Goal: Find specific page/section: Find specific page/section

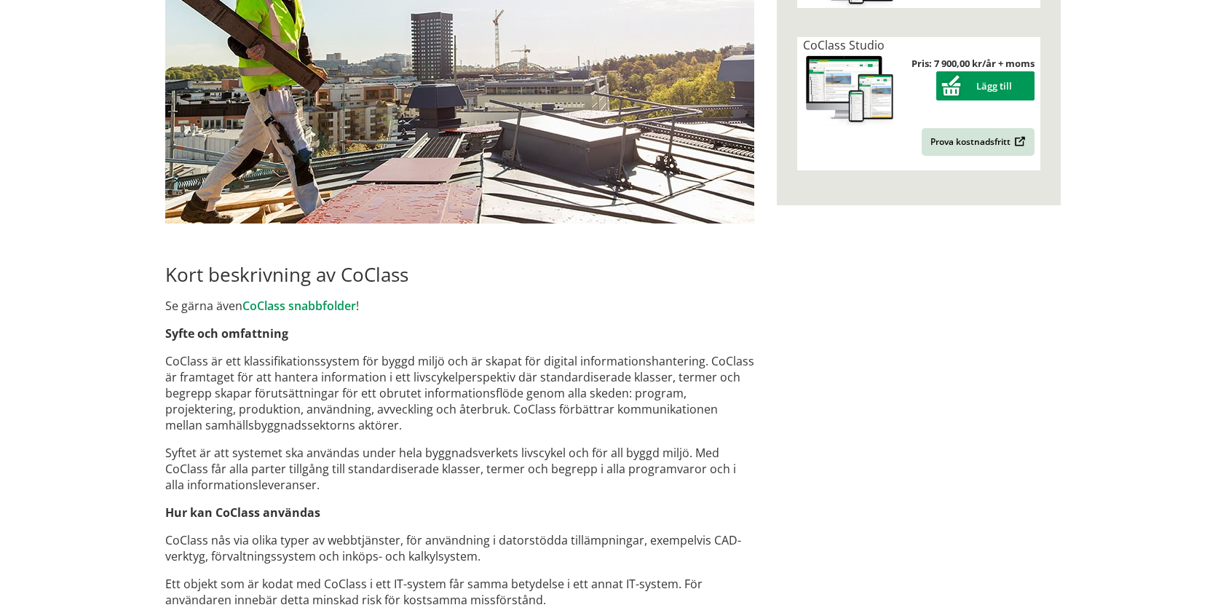
scroll to position [583, 0]
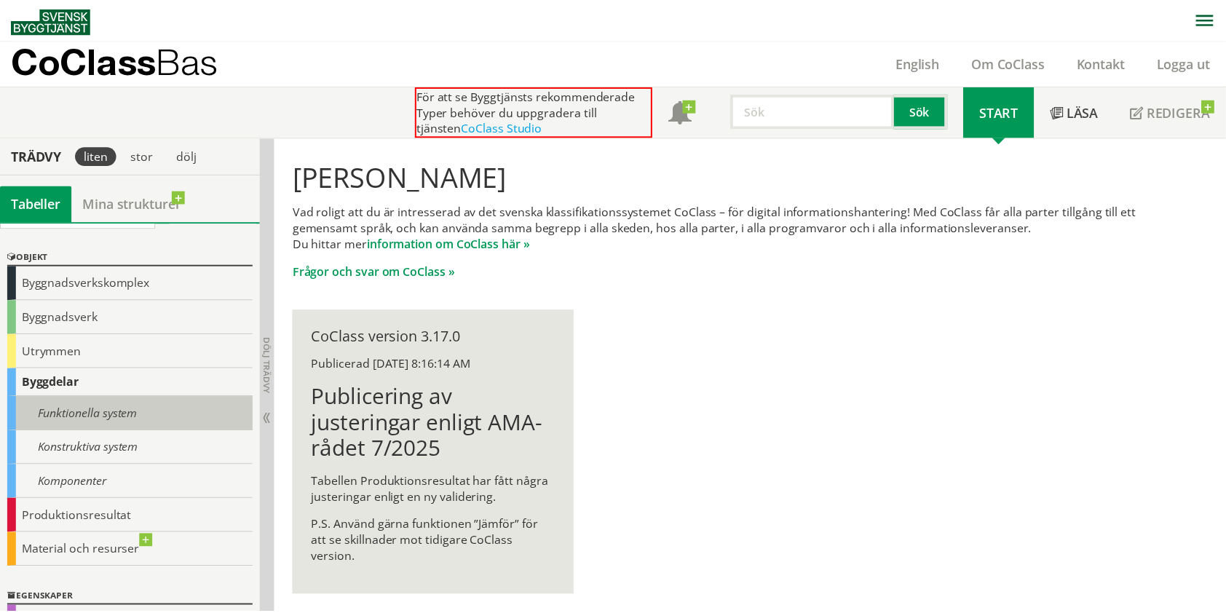
scroll to position [138, 0]
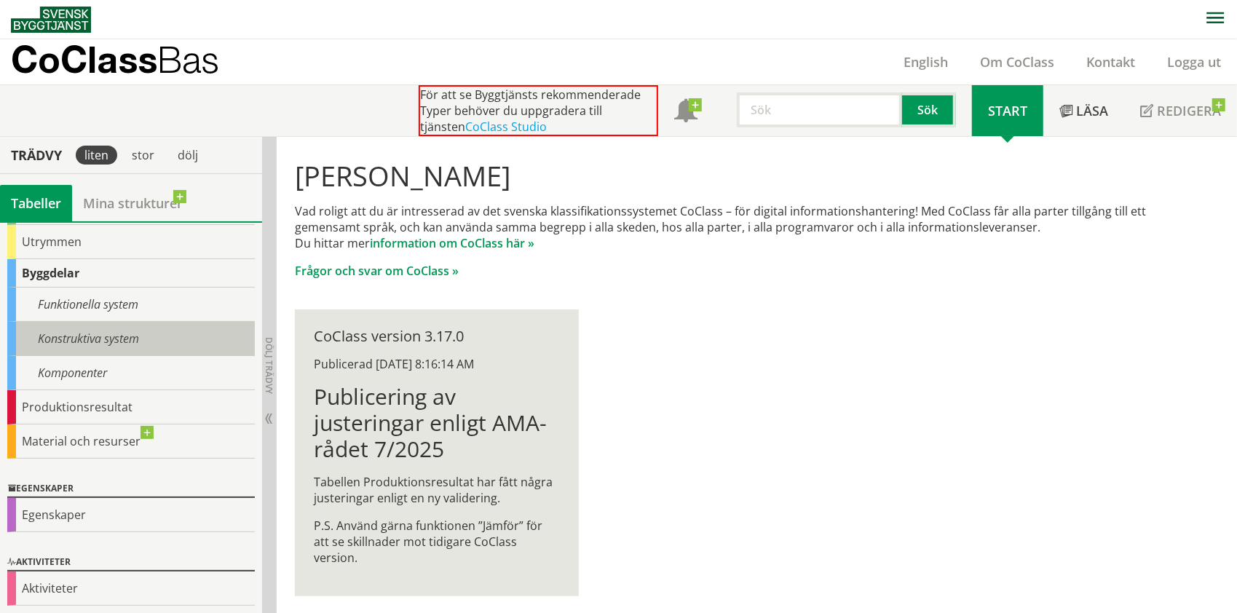
click at [132, 336] on div "Konstruktiva system" at bounding box center [131, 339] width 248 height 34
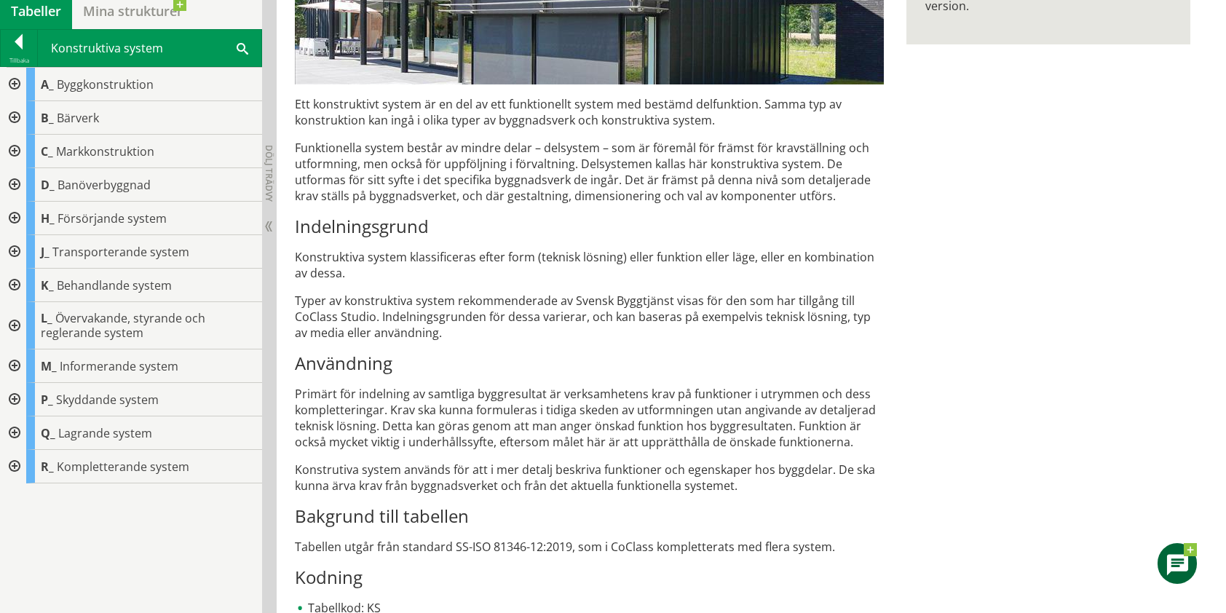
scroll to position [288, 0]
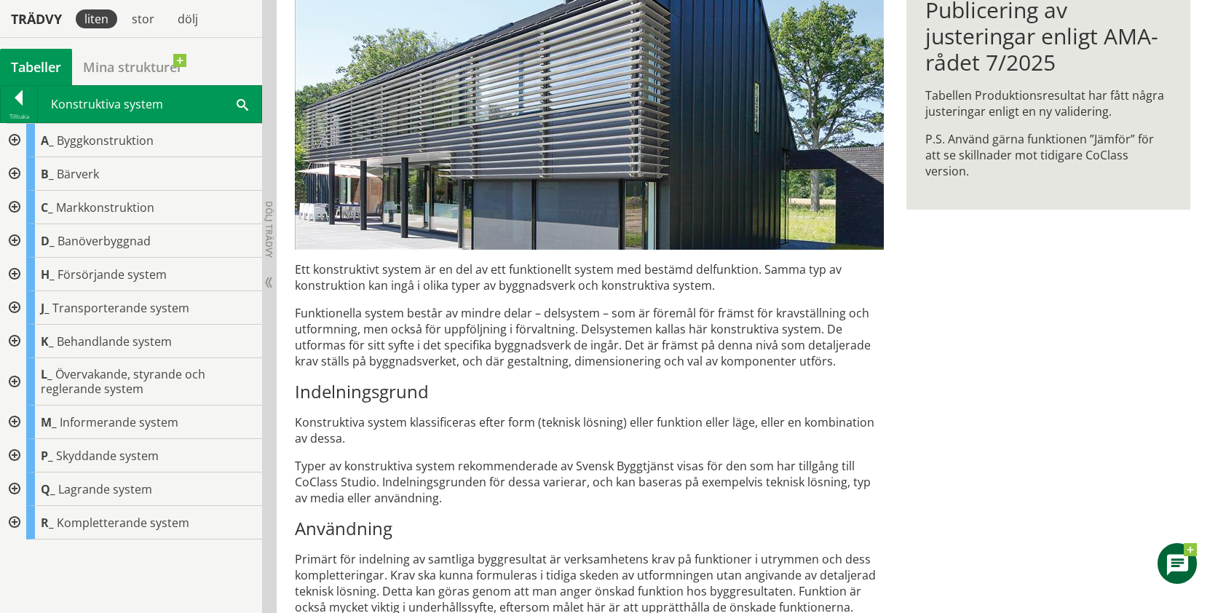
click at [11, 205] on div at bounding box center [13, 208] width 26 height 34
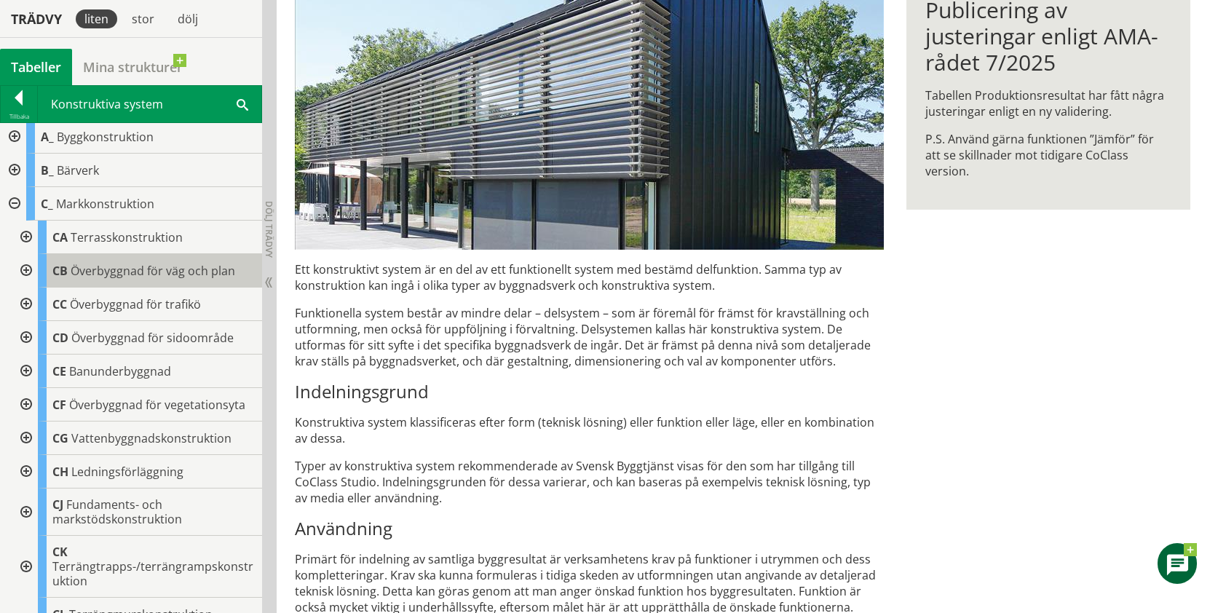
scroll to position [0, 0]
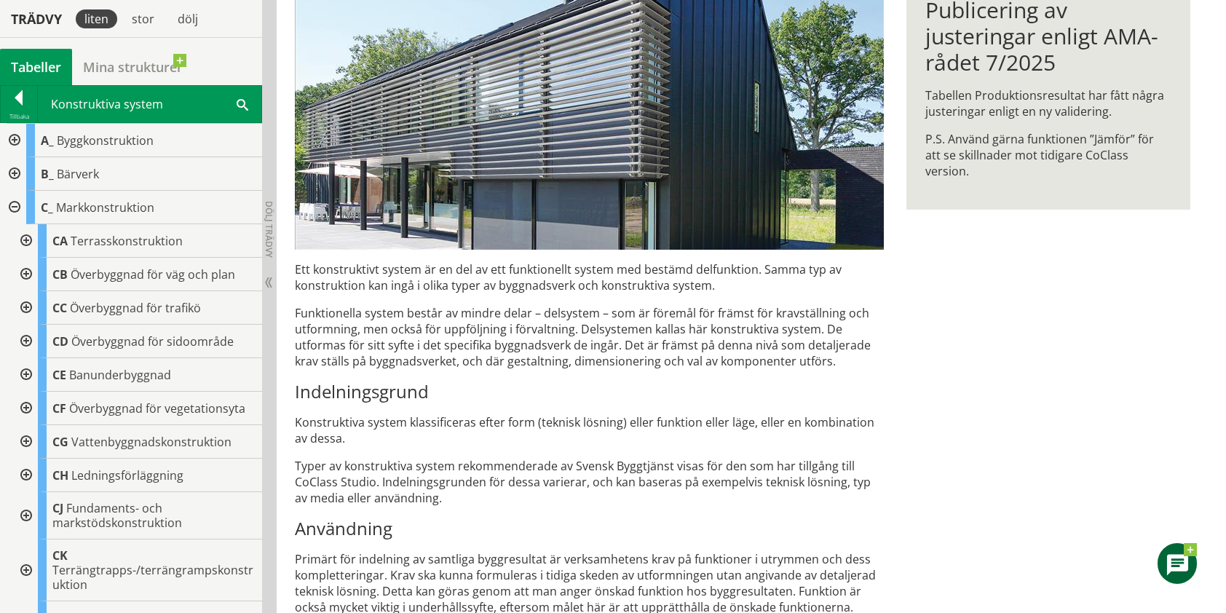
click at [12, 206] on div at bounding box center [13, 208] width 26 height 34
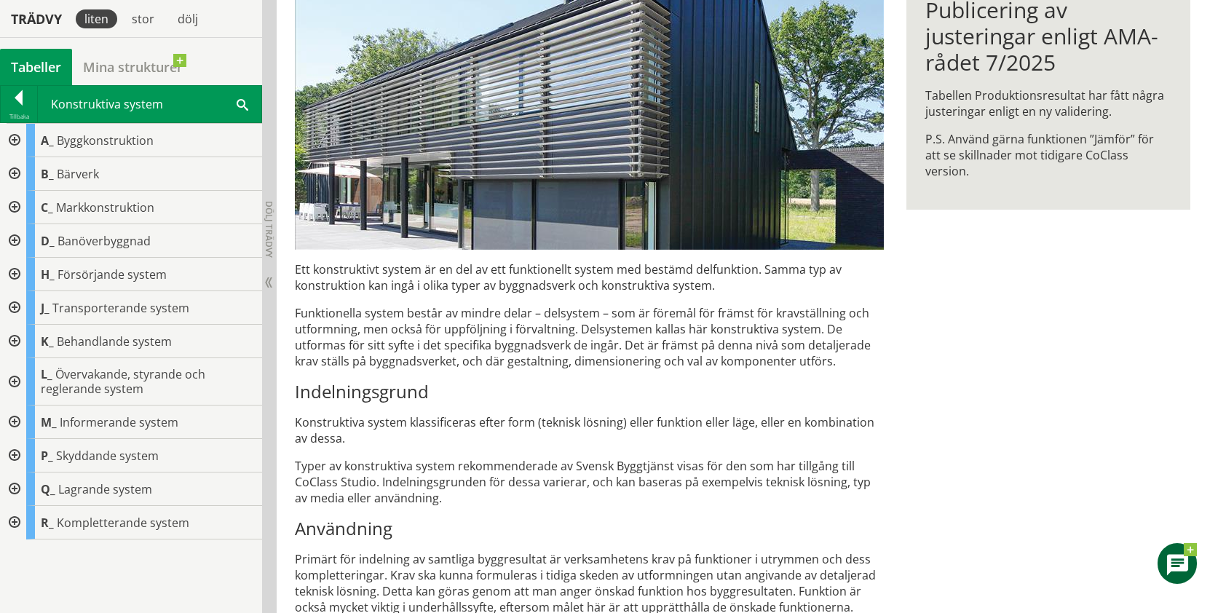
click at [17, 146] on div at bounding box center [13, 141] width 26 height 34
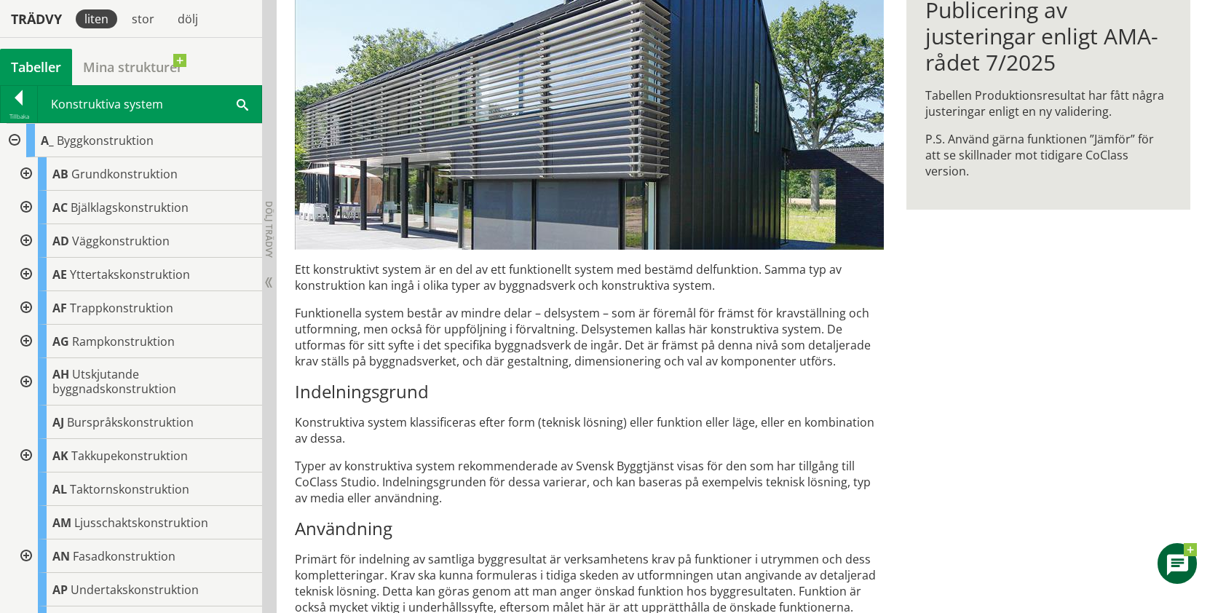
click at [25, 170] on div at bounding box center [25, 174] width 26 height 34
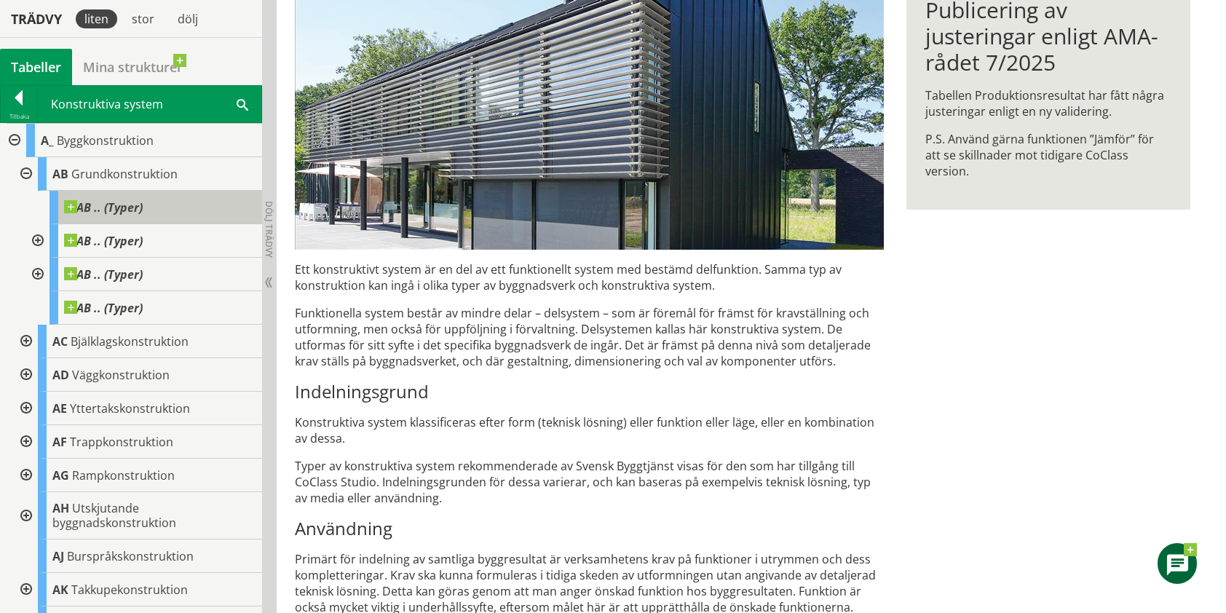
drag, startPoint x: 92, startPoint y: 205, endPoint x: 95, endPoint y: 212, distance: 7.5
click at [92, 207] on span "AB .. (Typer)" at bounding box center [103, 207] width 79 height 15
click at [143, 200] on span at bounding box center [143, 200] width 0 height 0
click at [36, 235] on div at bounding box center [36, 241] width 26 height 34
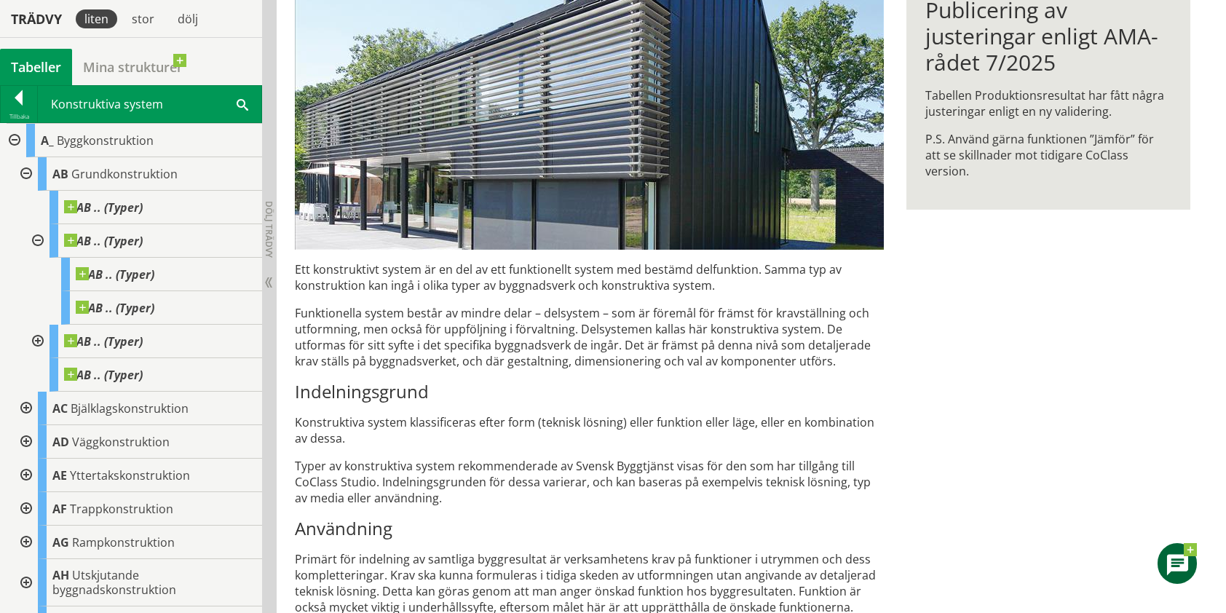
click at [38, 240] on div at bounding box center [36, 241] width 26 height 34
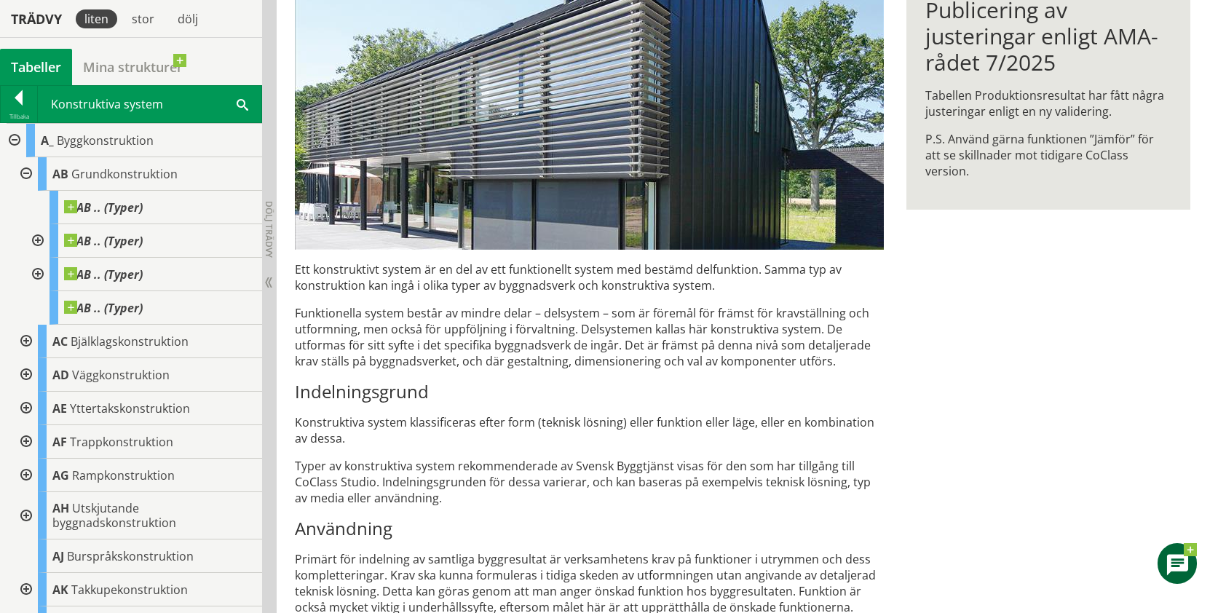
click at [25, 169] on div at bounding box center [25, 174] width 26 height 34
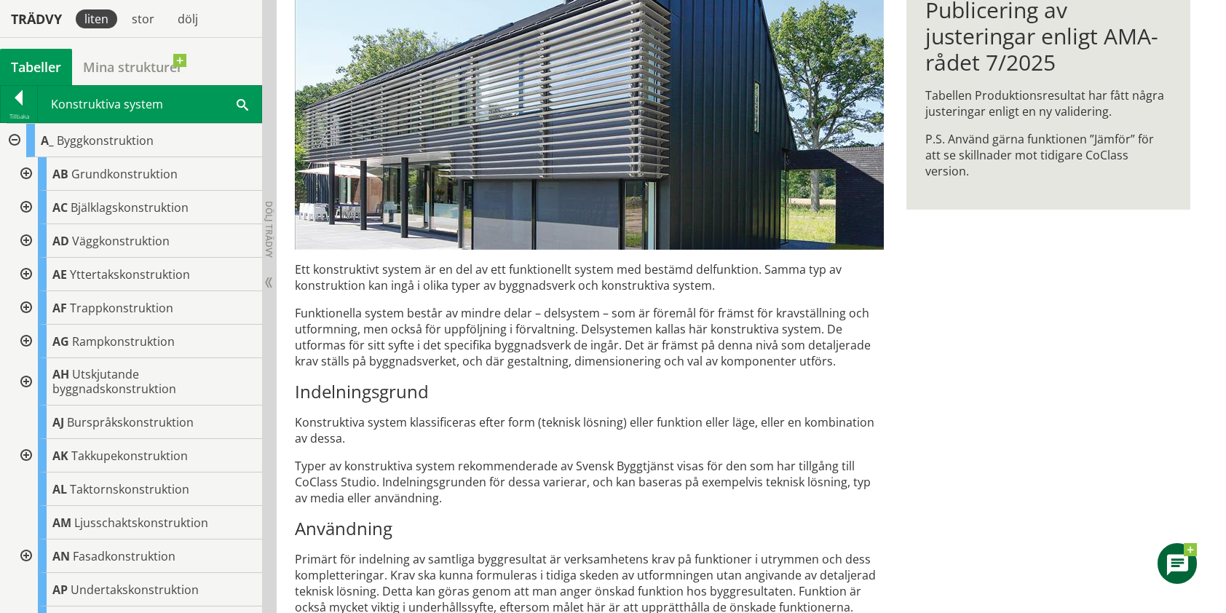
click at [25, 169] on div at bounding box center [25, 174] width 26 height 34
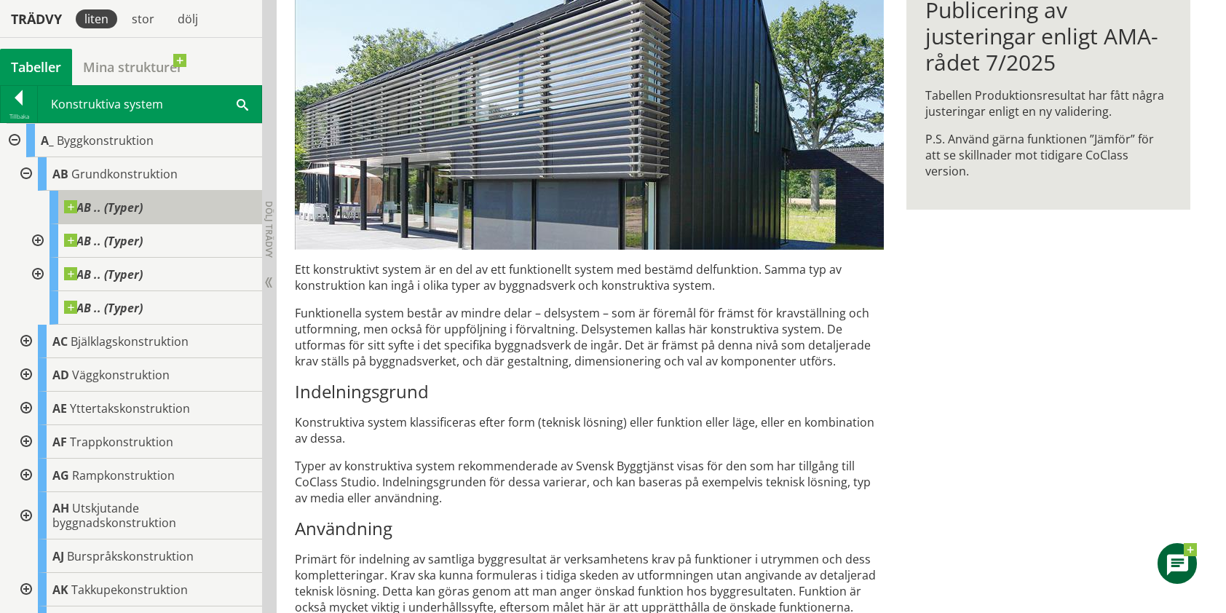
click at [109, 207] on span "AB .. (Typer)" at bounding box center [103, 207] width 79 height 15
click at [143, 200] on span at bounding box center [143, 200] width 0 height 0
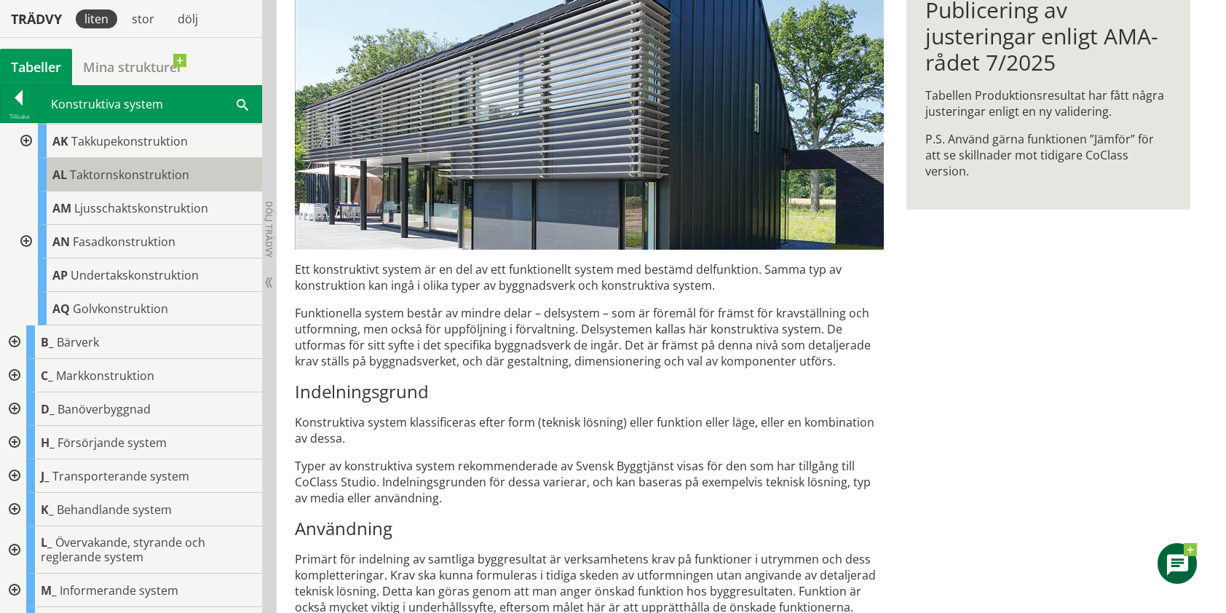
scroll to position [510, 0]
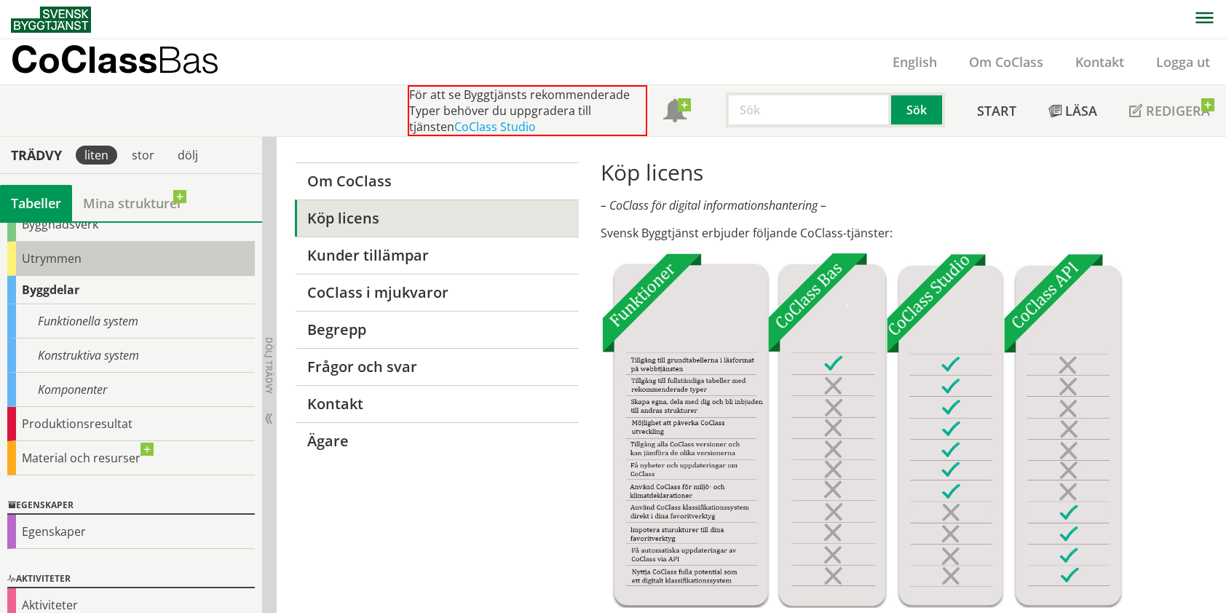
scroll to position [138, 0]
